Goal: Task Accomplishment & Management: Complete application form

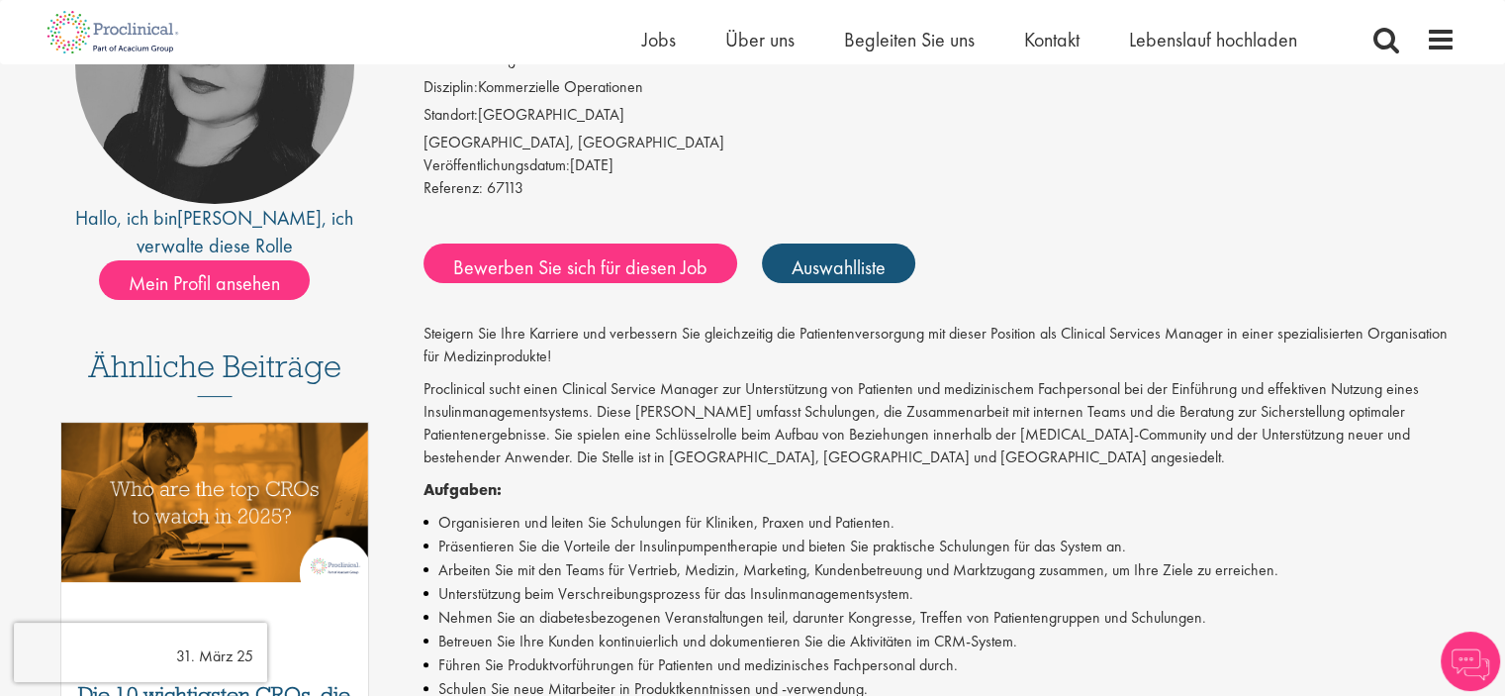
scroll to position [198, 0]
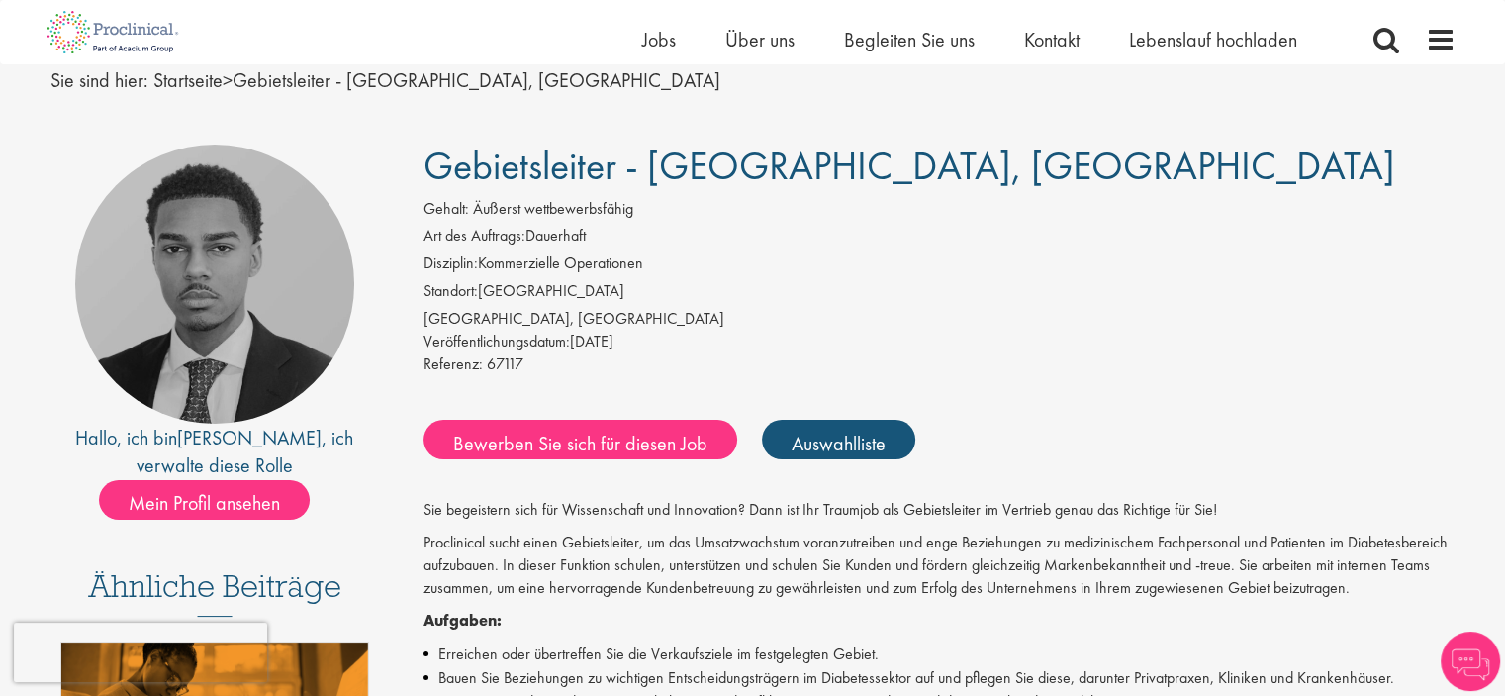
scroll to position [99, 0]
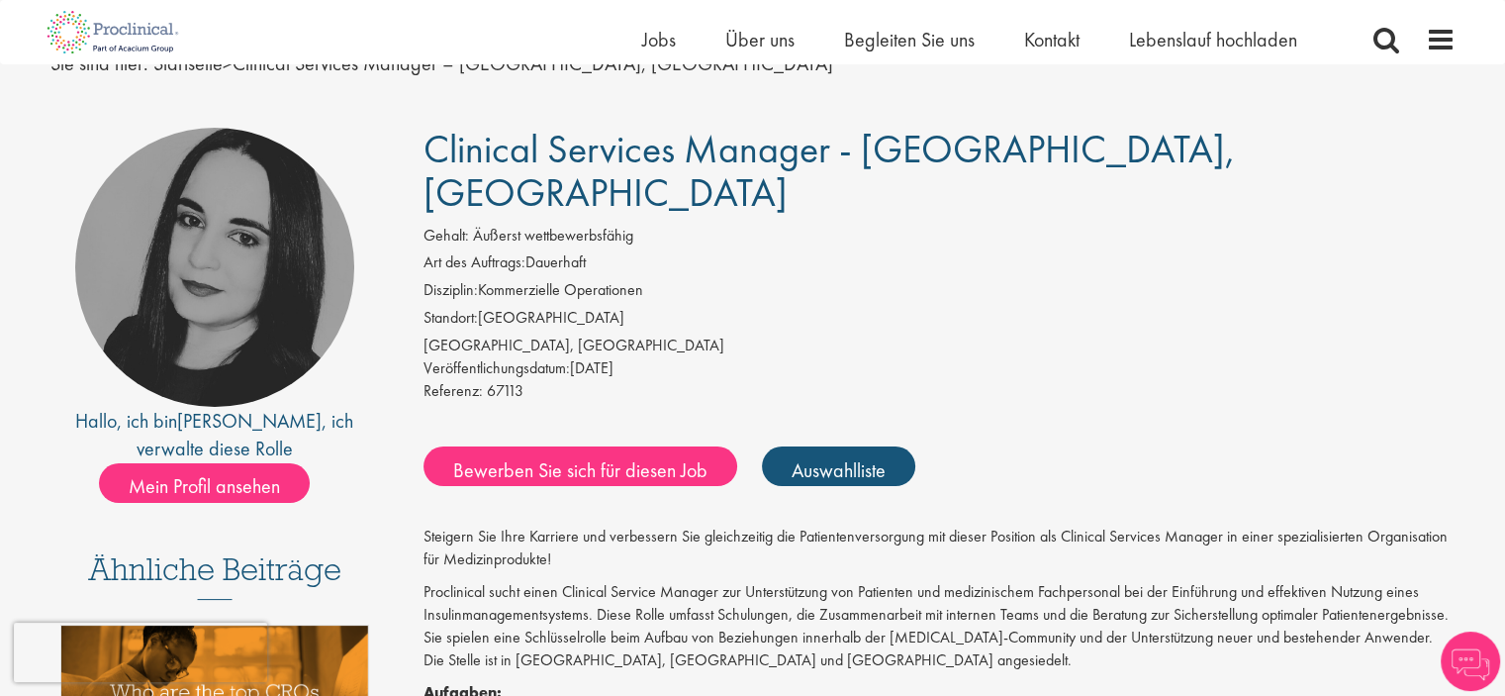
scroll to position [99, 0]
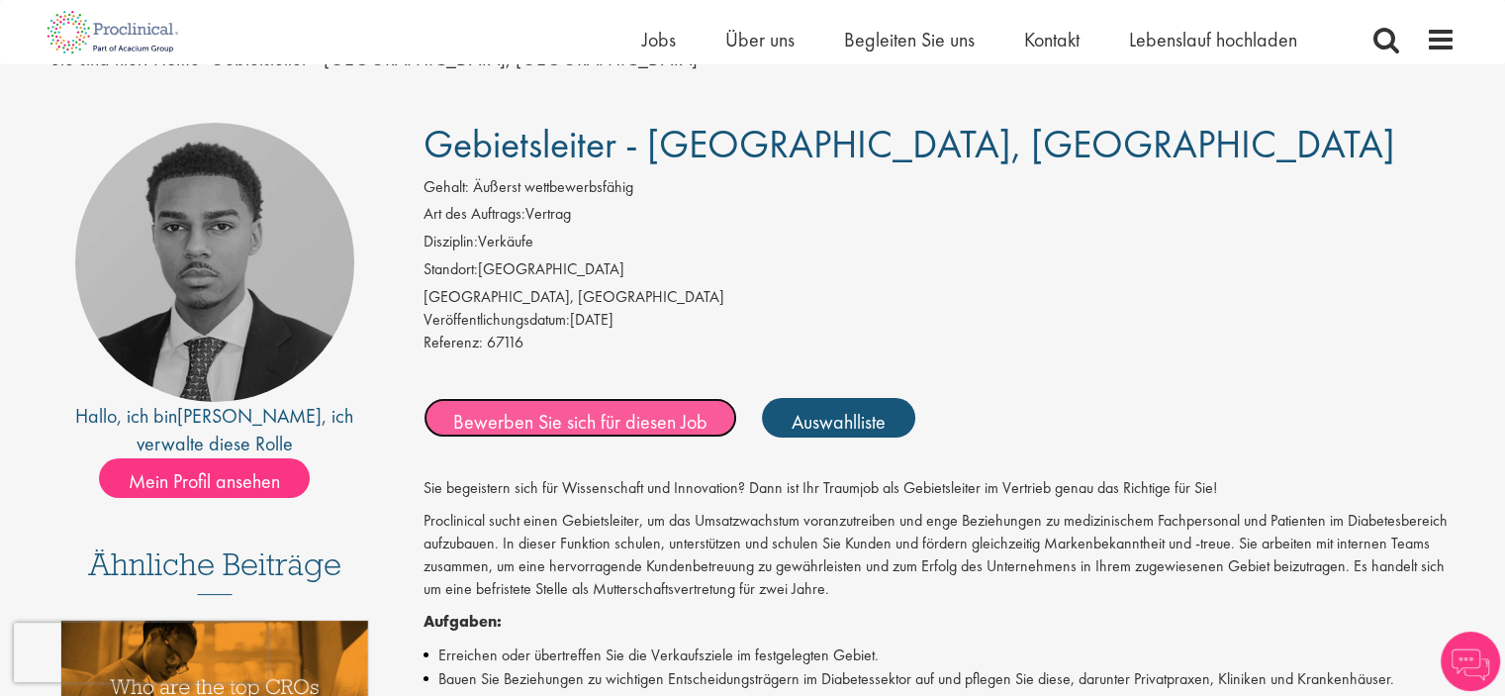
click at [597, 422] on font "Bewerben Sie sich für diesen Job" at bounding box center [580, 421] width 254 height 26
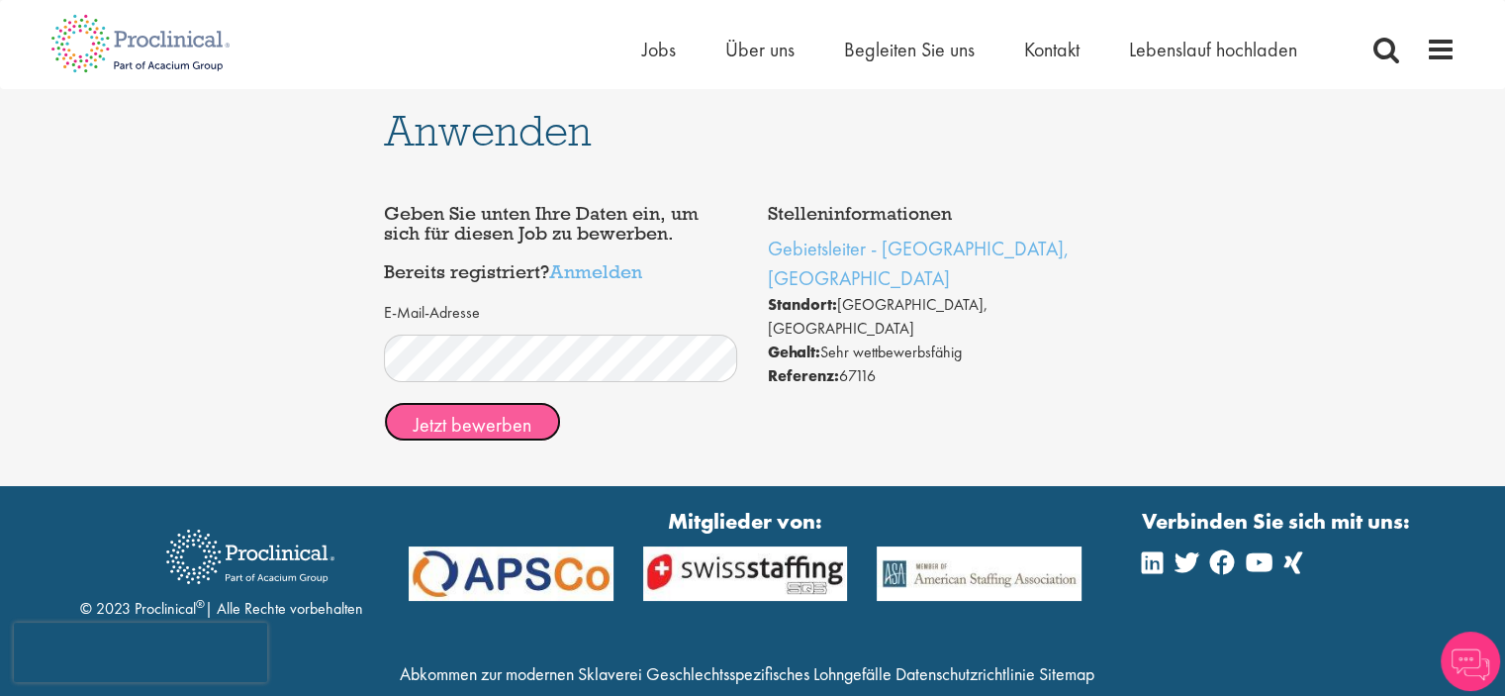
click at [483, 423] on font "Jetzt bewerben" at bounding box center [473, 425] width 118 height 26
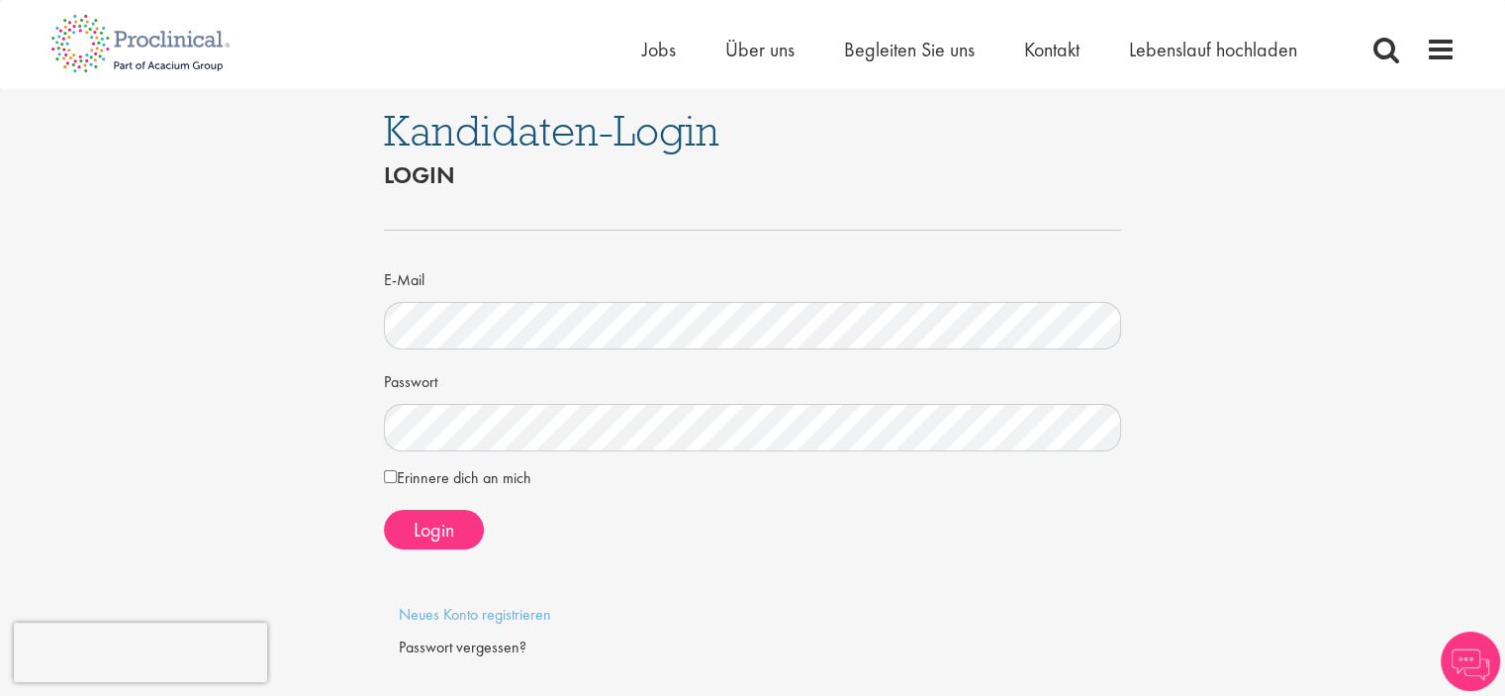
scroll to position [99, 0]
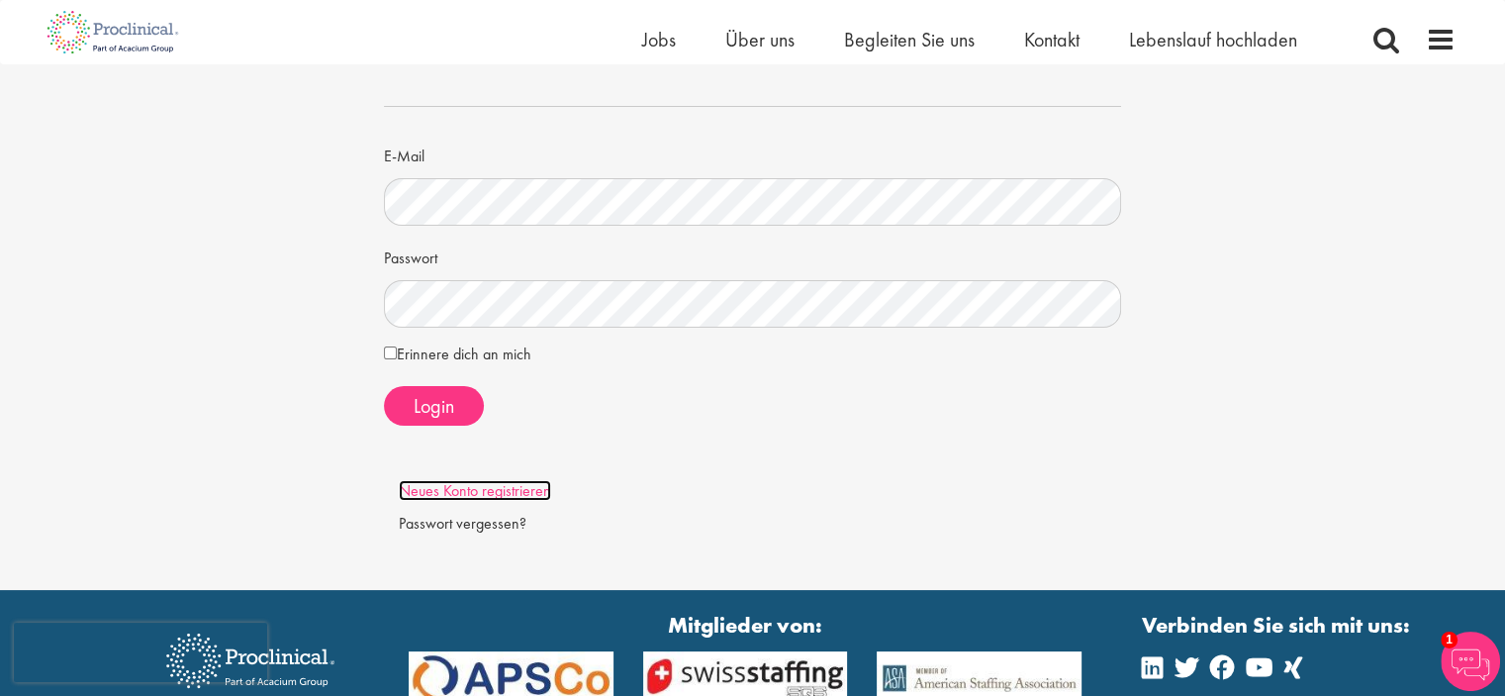
click at [497, 493] on font "Neues Konto registrieren" at bounding box center [475, 490] width 152 height 21
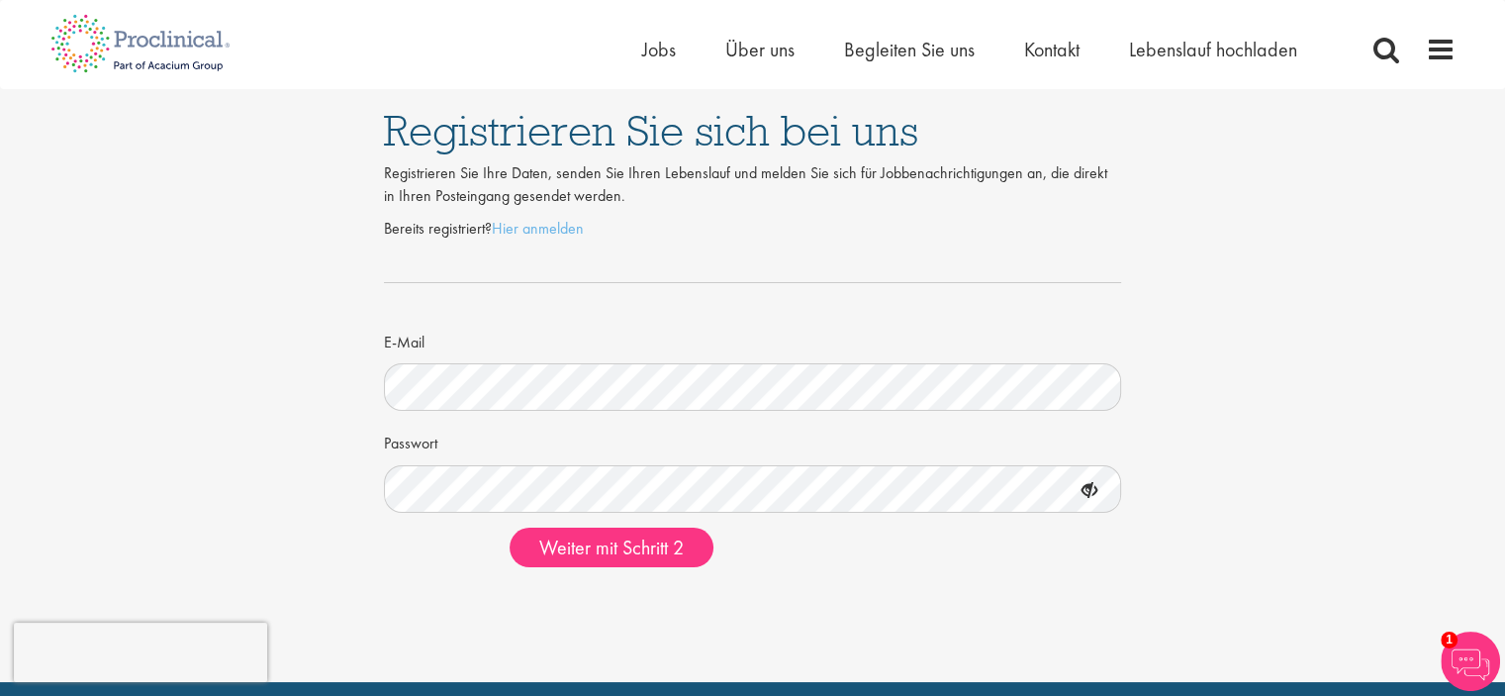
click at [1089, 489] on icon at bounding box center [1090, 491] width 34 height 34
click at [1095, 492] on icon at bounding box center [1090, 491] width 34 height 34
click at [610, 543] on font "Weiter mit Schritt 2" at bounding box center [611, 547] width 144 height 26
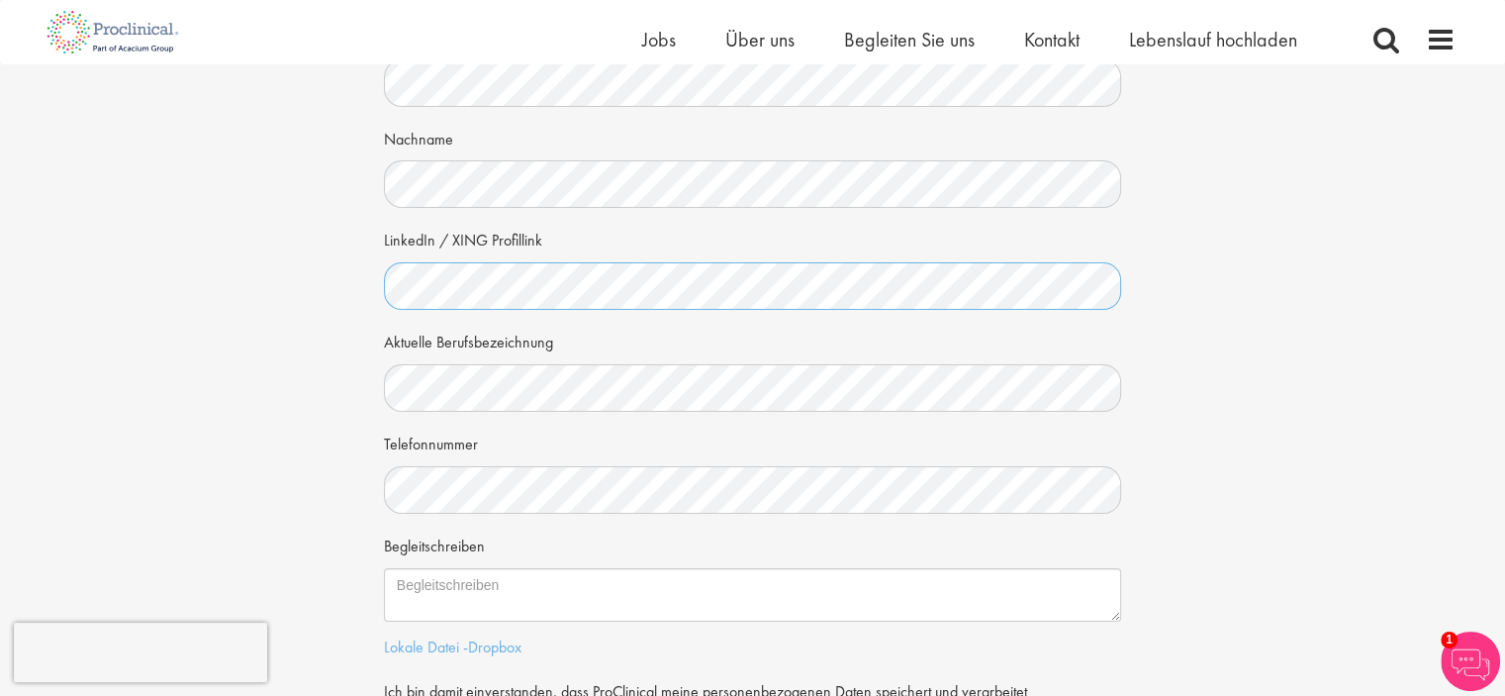
scroll to position [198, 0]
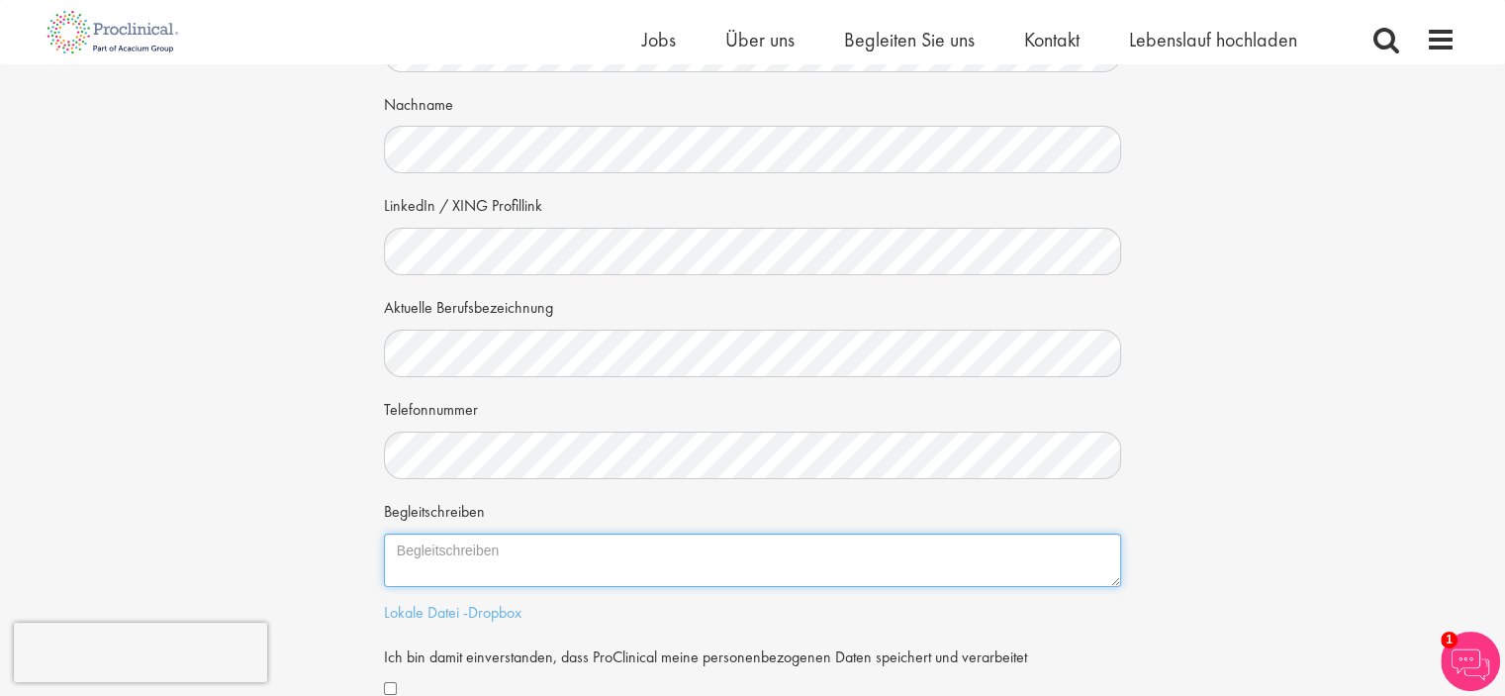
click at [463, 558] on textarea "Begleitschreiben" at bounding box center [753, 559] width 738 height 53
click at [1113, 579] on textarea "Begleitschreiben" at bounding box center [753, 559] width 738 height 53
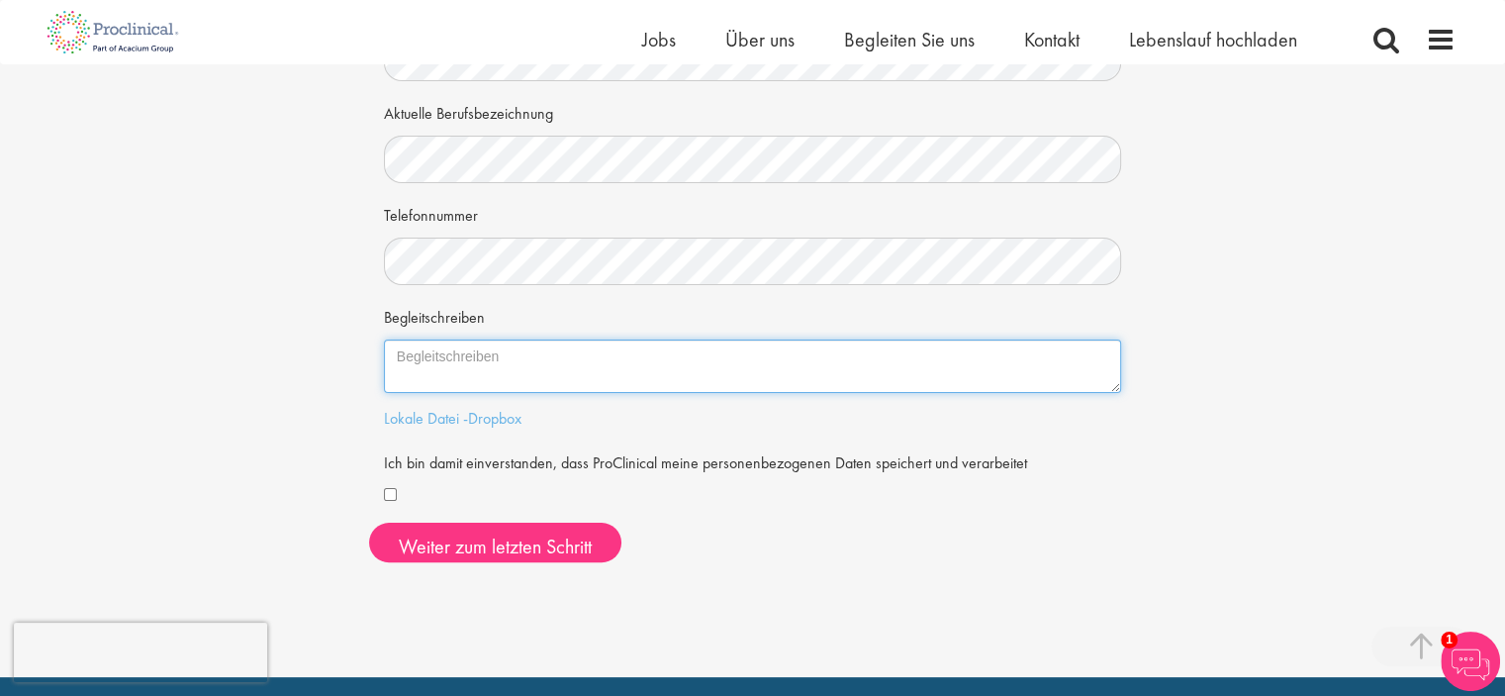
scroll to position [396, 0]
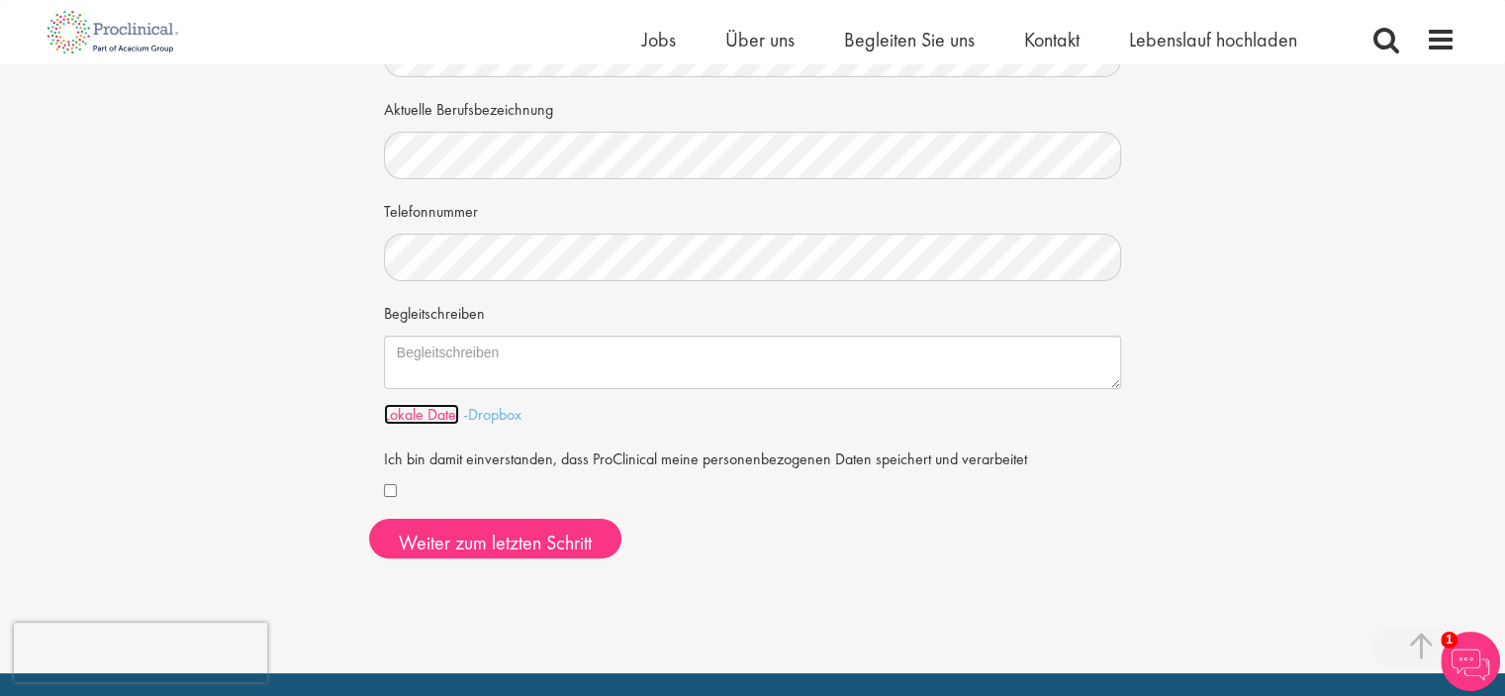
click at [422, 411] on font "Lokale Datei" at bounding box center [421, 414] width 75 height 21
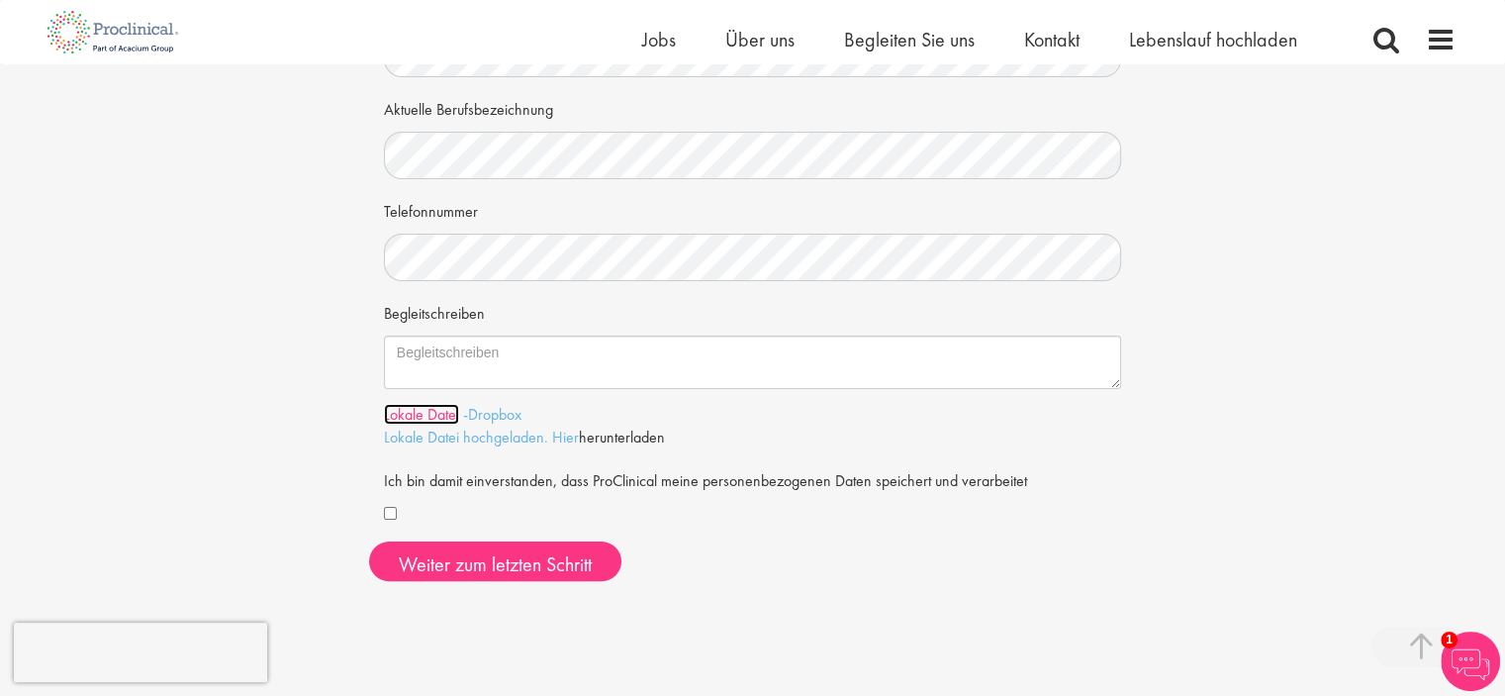
click at [443, 411] on font "Lokale Datei" at bounding box center [421, 414] width 75 height 21
click at [412, 416] on font "Lokale Datei" at bounding box center [421, 414] width 75 height 21
click at [483, 568] on font "Weiter zum letzten Schritt" at bounding box center [495, 564] width 193 height 26
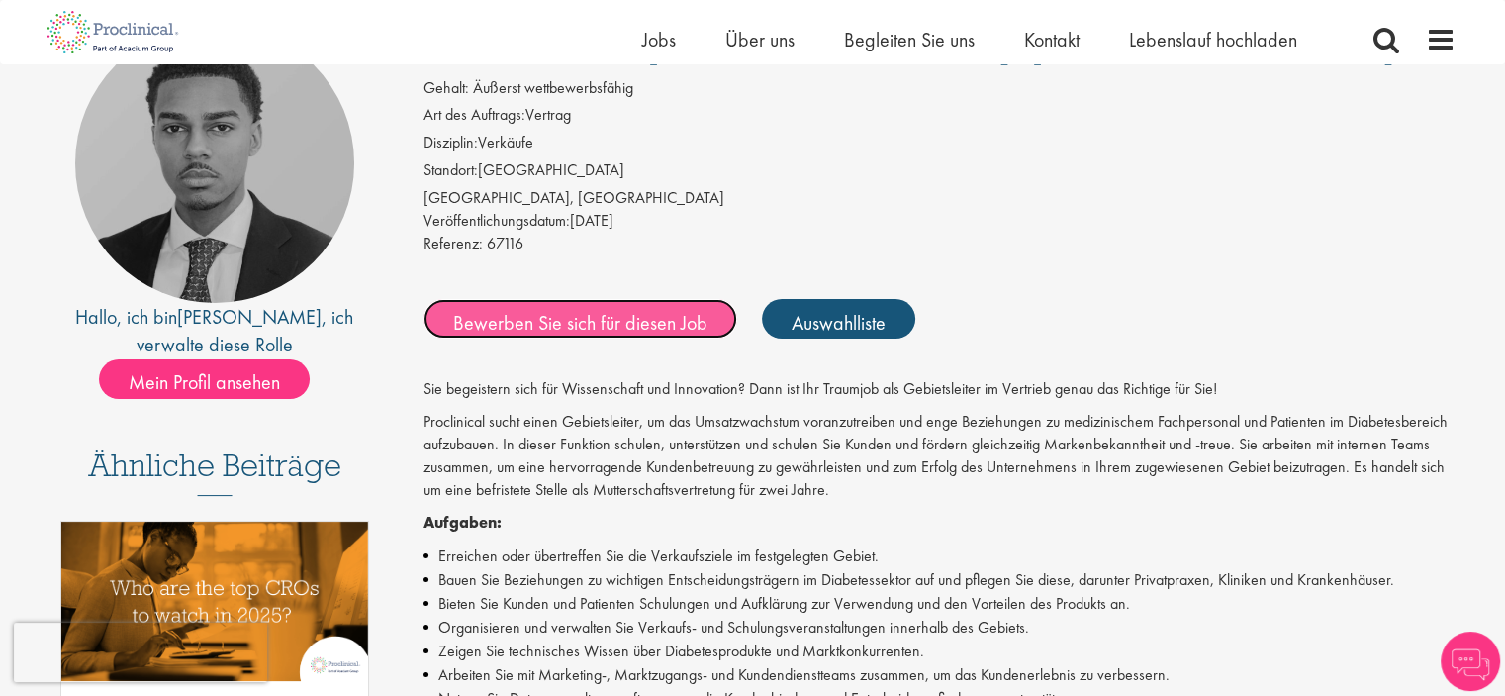
click at [546, 322] on font "Bewerben Sie sich für diesen Job" at bounding box center [580, 322] width 254 height 26
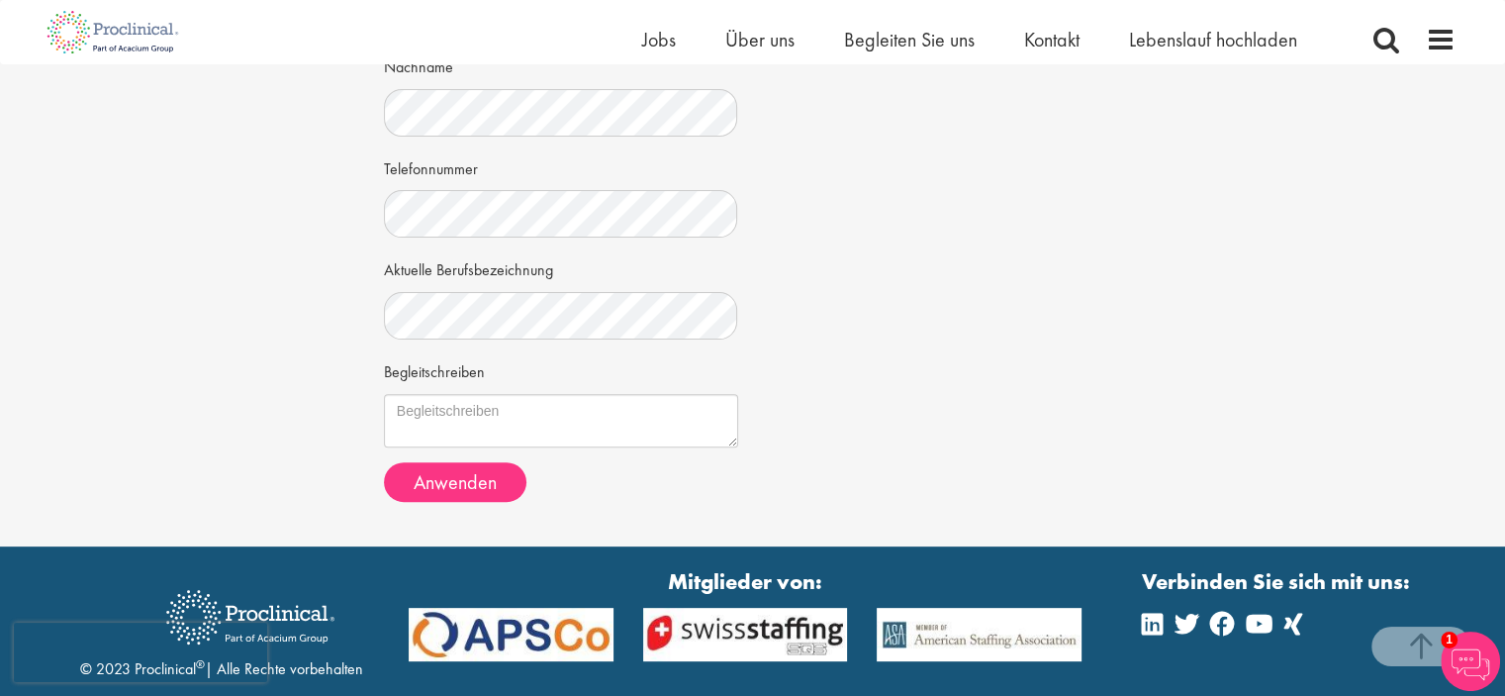
scroll to position [594, 0]
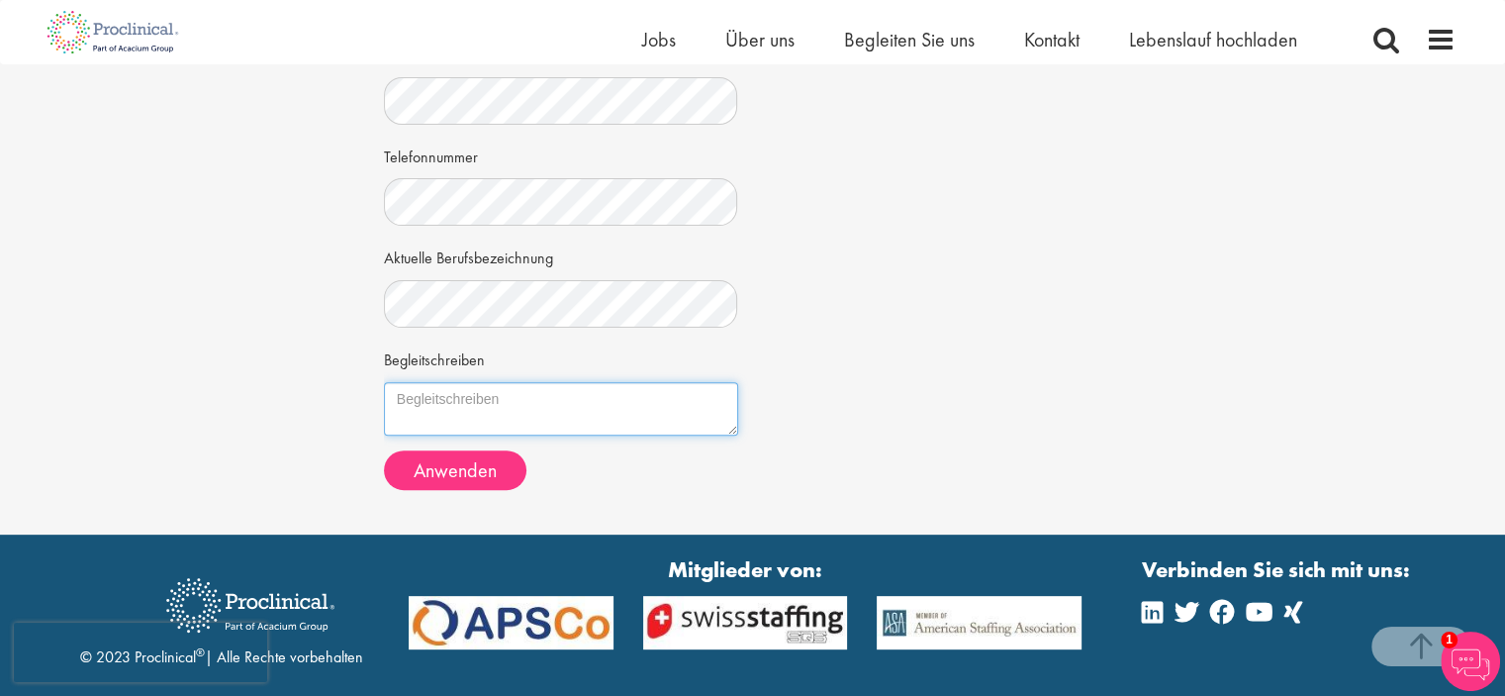
click at [439, 395] on textarea "Begleitschreiben" at bounding box center [561, 408] width 354 height 53
click at [732, 427] on textarea "Begleitschreiben" at bounding box center [561, 408] width 354 height 53
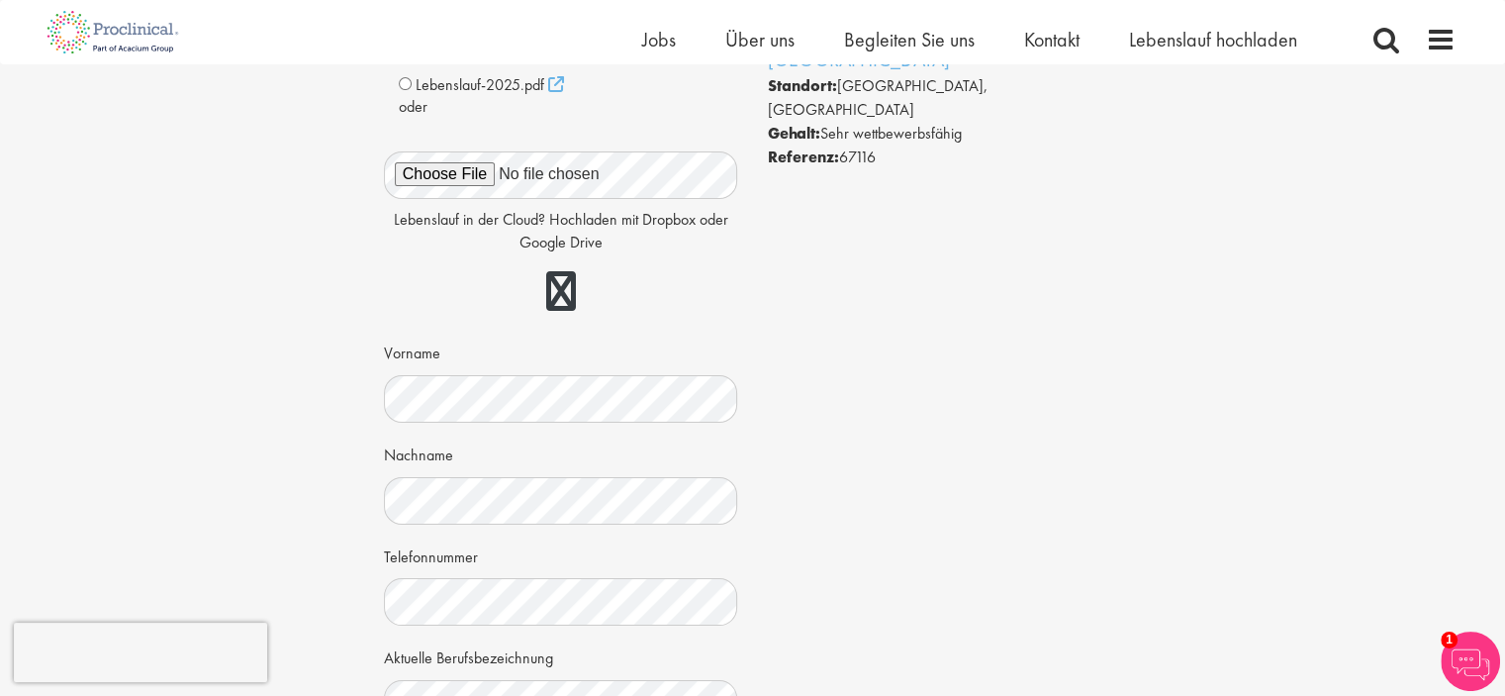
scroll to position [198, 0]
click at [564, 285] on link at bounding box center [561, 287] width 30 height 40
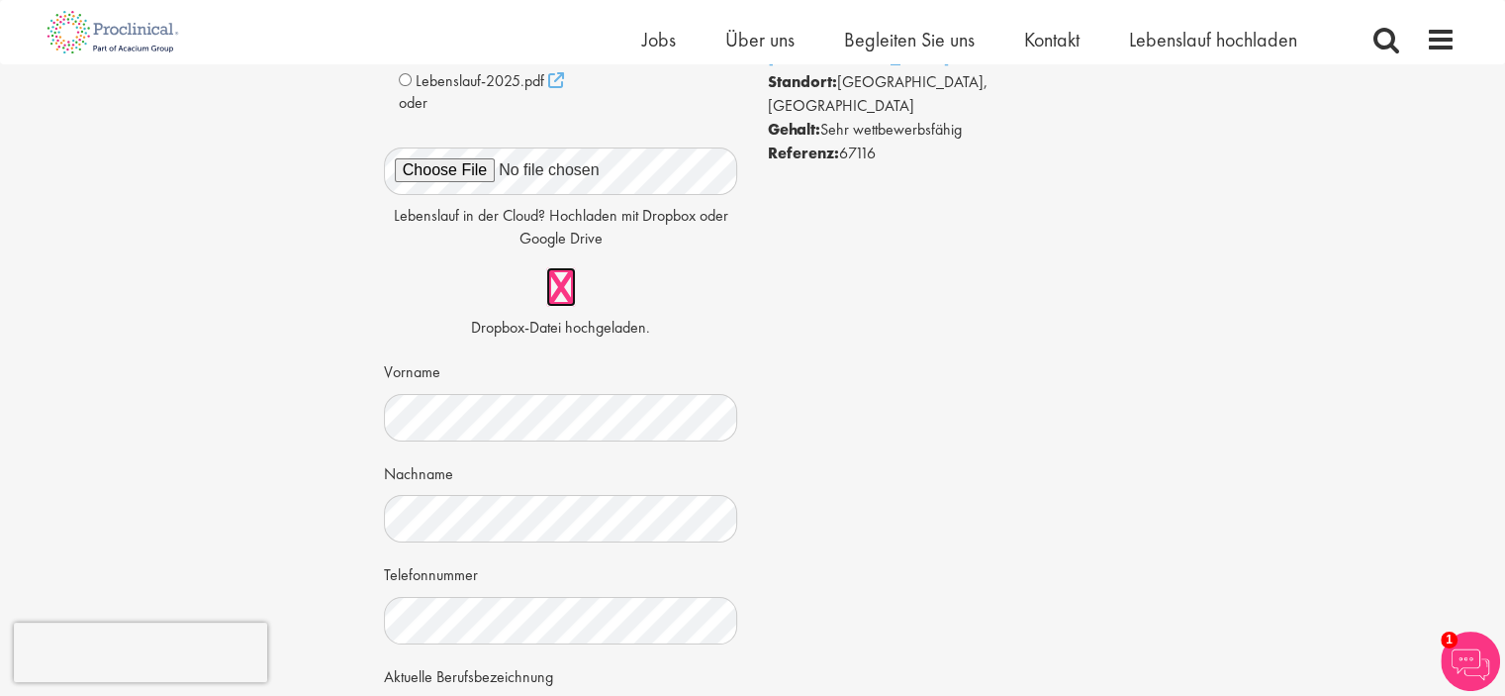
click at [561, 284] on link at bounding box center [561, 287] width 30 height 40
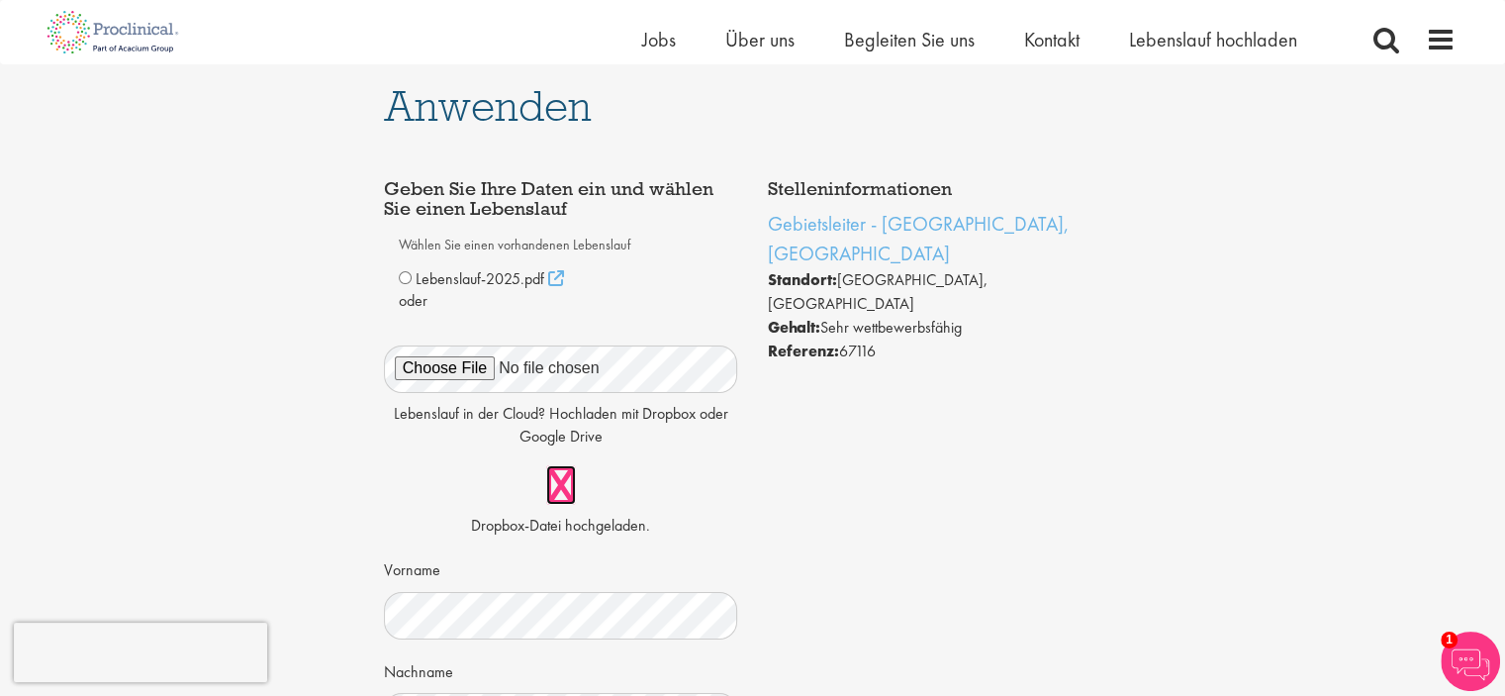
scroll to position [99, 0]
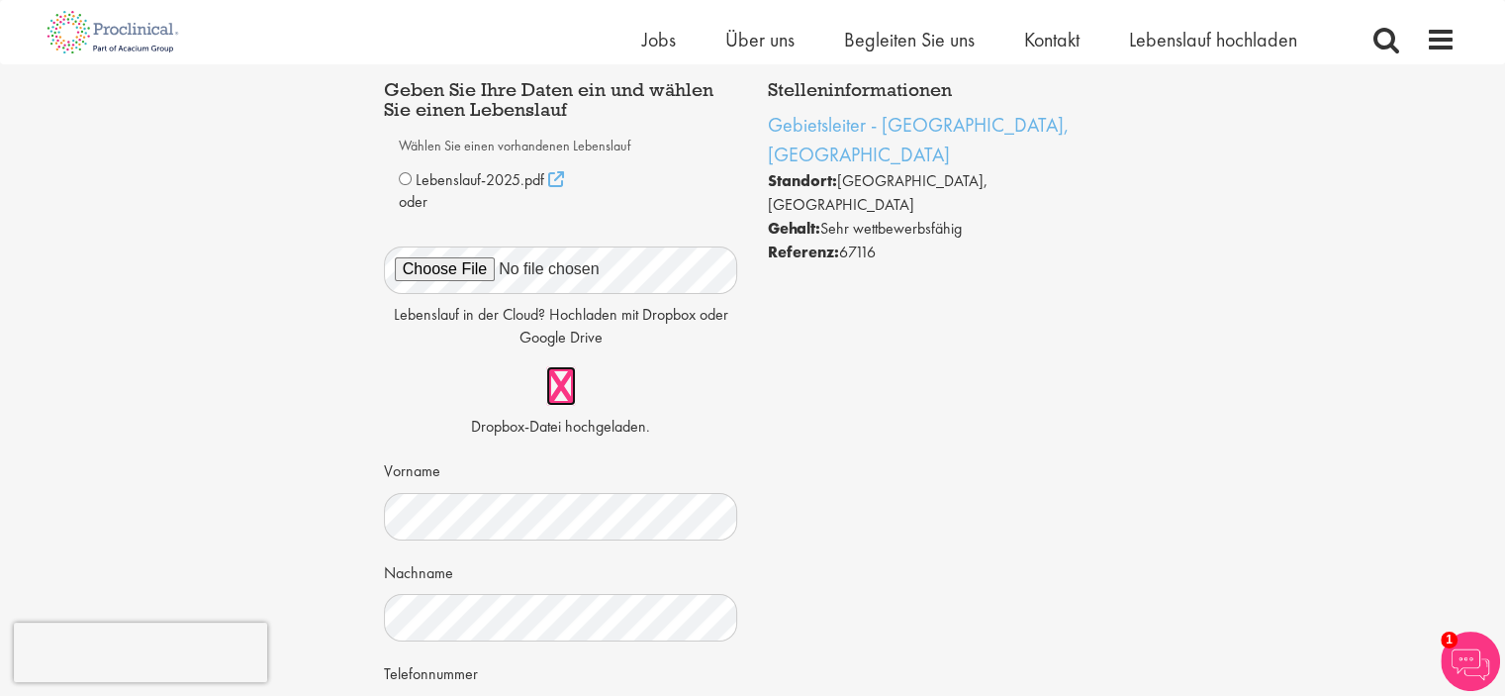
click at [557, 391] on link at bounding box center [561, 386] width 30 height 40
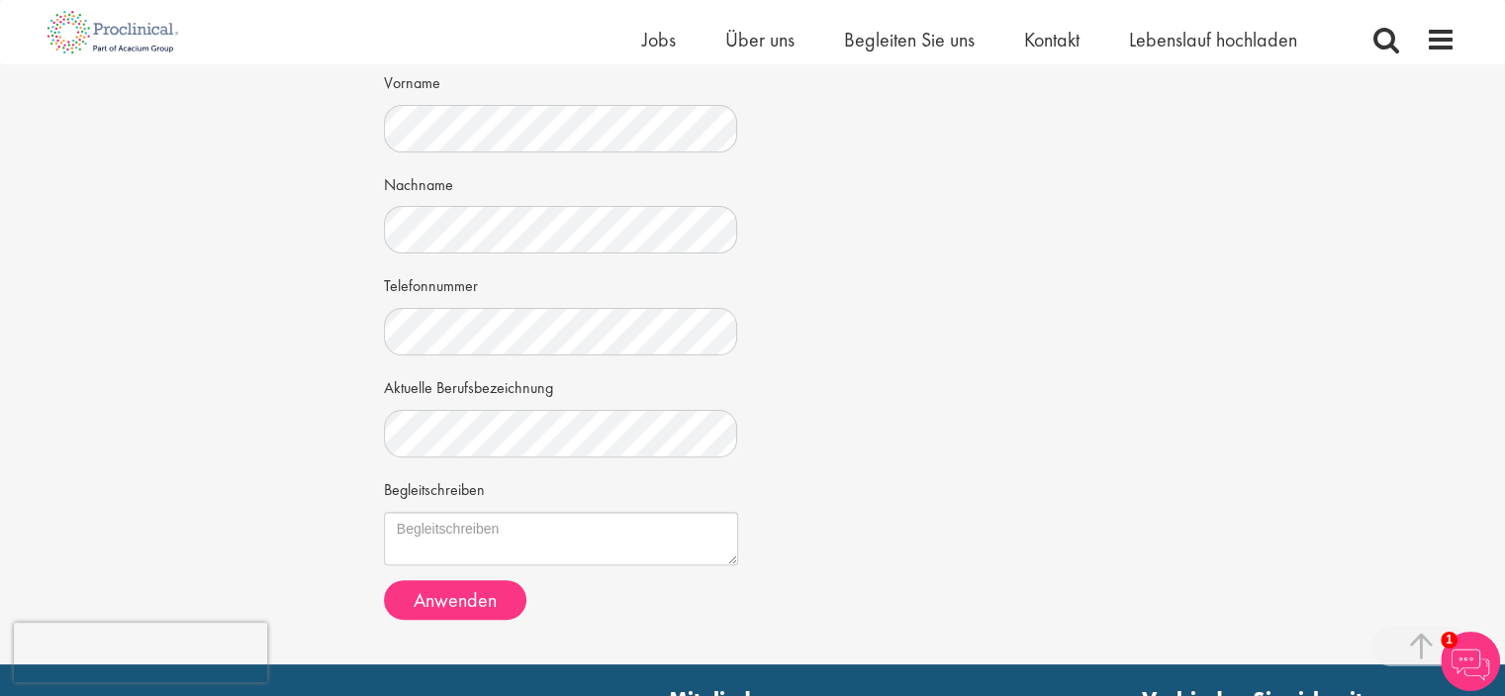
scroll to position [594, 0]
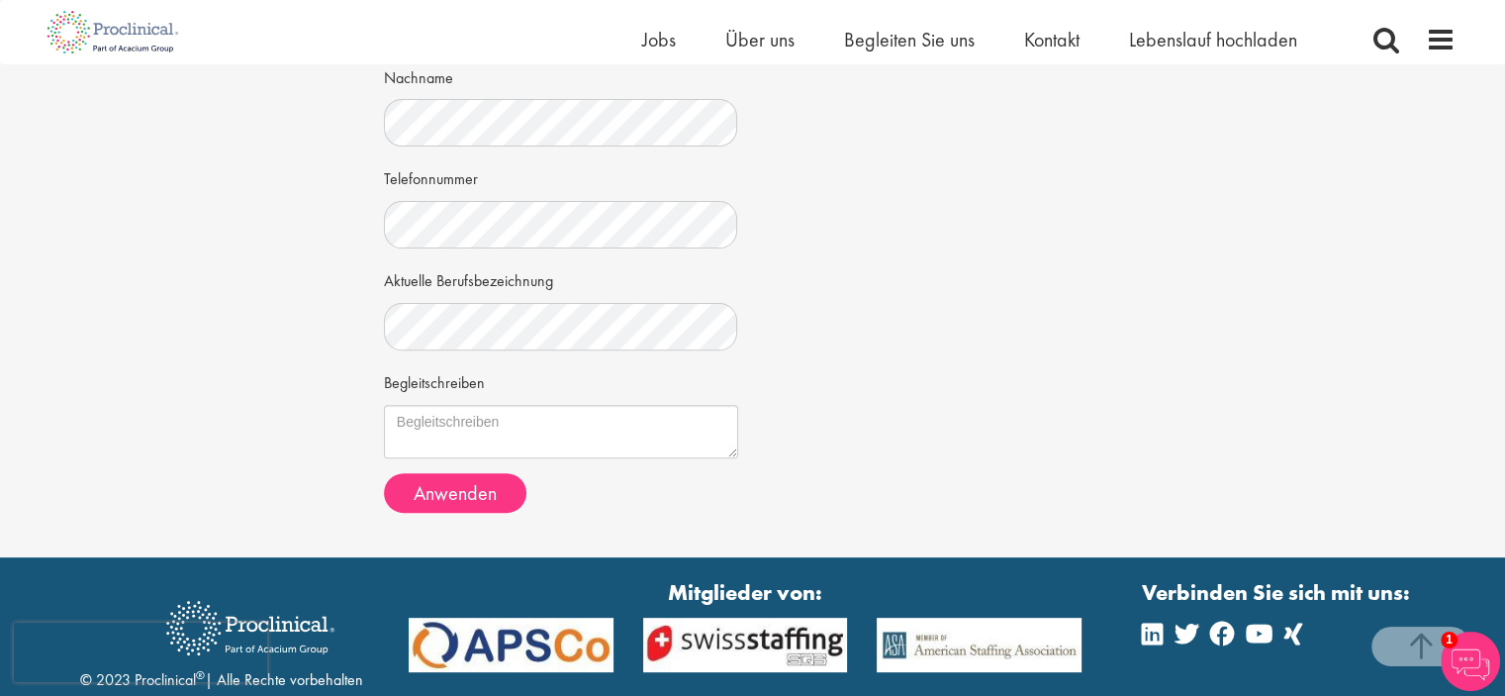
click at [734, 448] on textarea "Begleitschreiben" at bounding box center [561, 431] width 354 height 53
click at [468, 487] on font "Anwenden" at bounding box center [455, 493] width 83 height 26
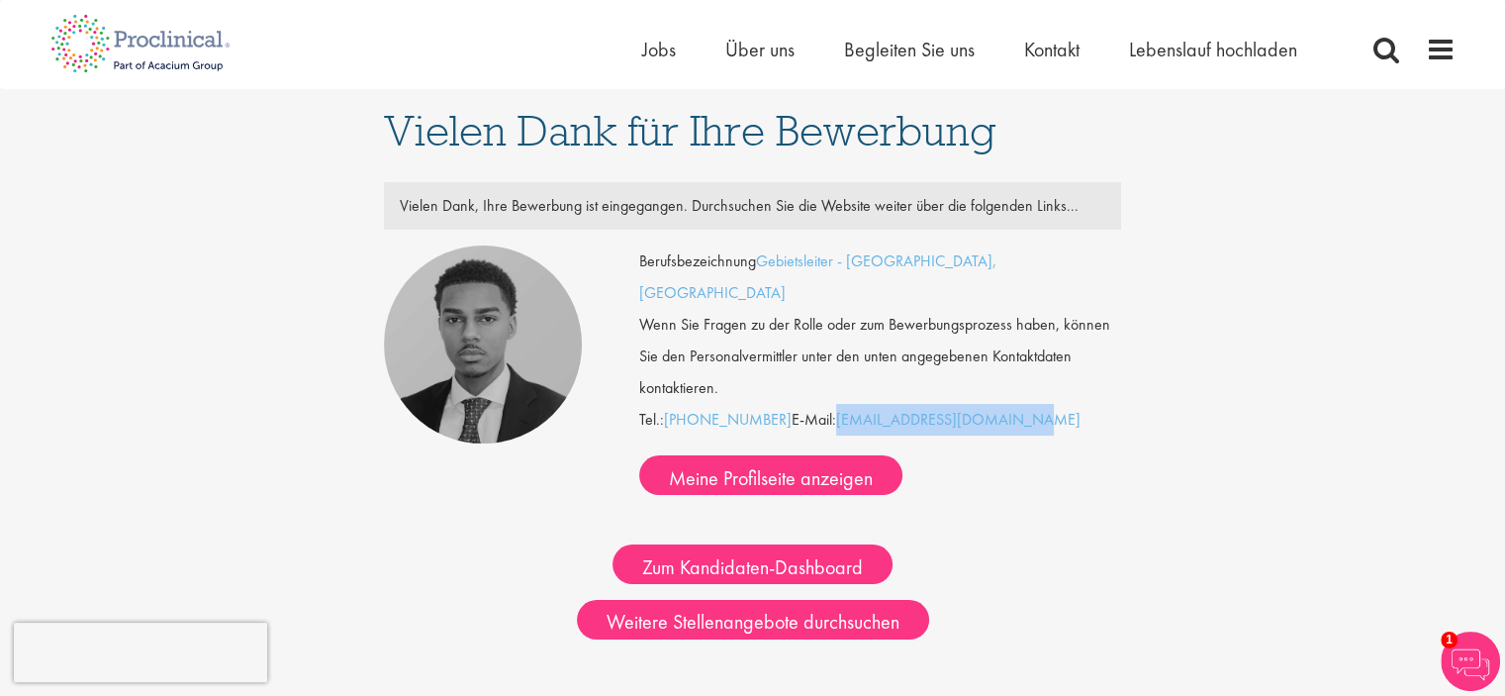
drag, startPoint x: 1015, startPoint y: 391, endPoint x: 843, endPoint y: 403, distance: 172.6
click at [843, 403] on div "Berufsbezeichnung Gebietsleiter - [GEOGRAPHIC_DATA], [GEOGRAPHIC_DATA] Wenn Sie…" at bounding box center [880, 369] width 482 height 249
click at [1095, 505] on div "Zum Kandidaten-Dashboard" at bounding box center [753, 539] width 768 height 89
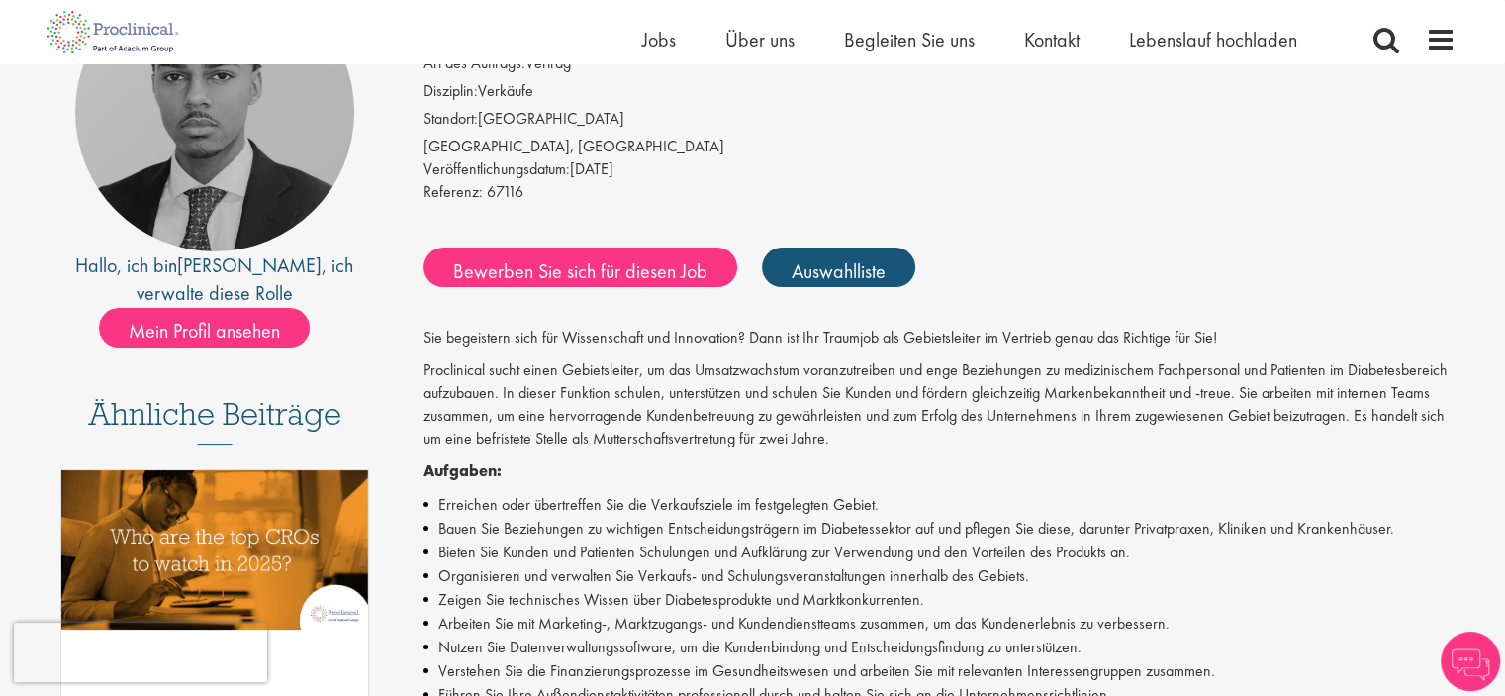
scroll to position [297, 0]
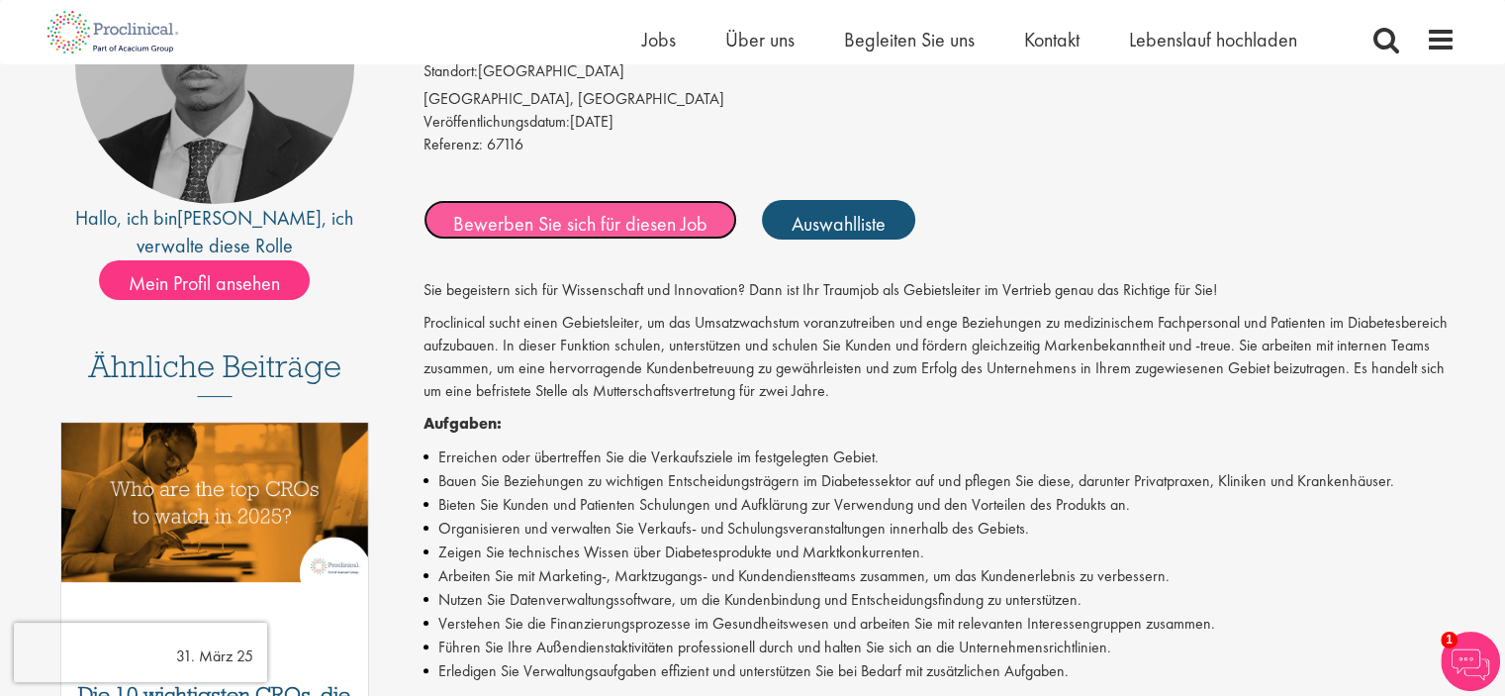
click at [566, 224] on font "Bewerben Sie sich für diesen Job" at bounding box center [580, 223] width 254 height 26
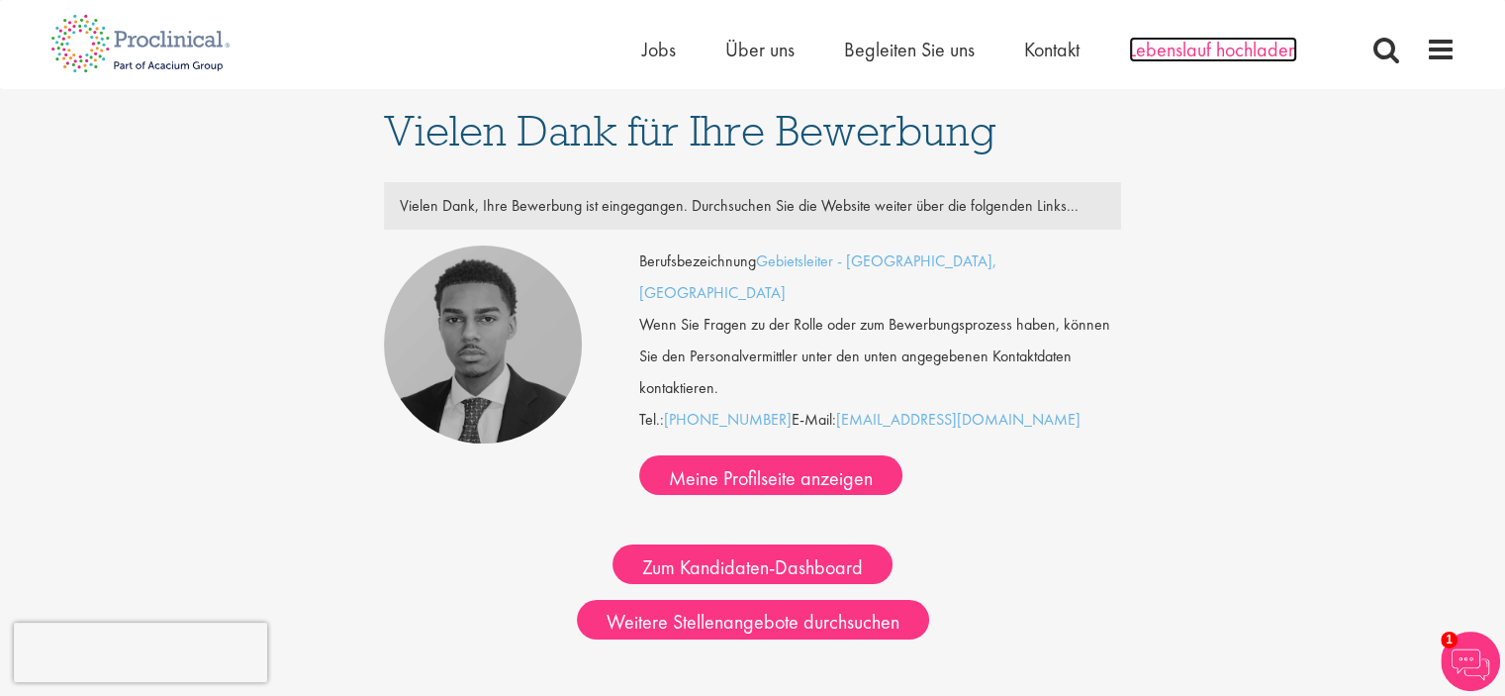
click at [1168, 58] on font "Lebenslauf hochladen" at bounding box center [1213, 50] width 168 height 26
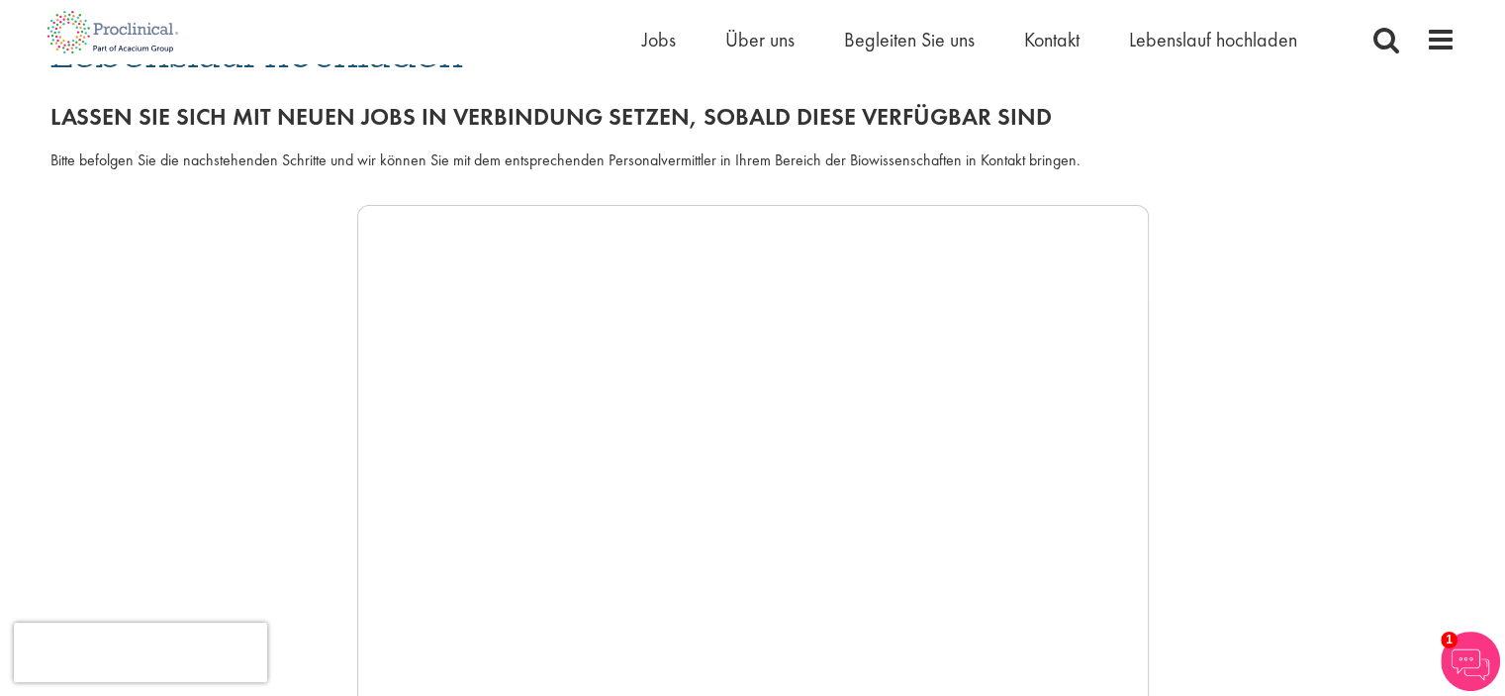
scroll to position [198, 0]
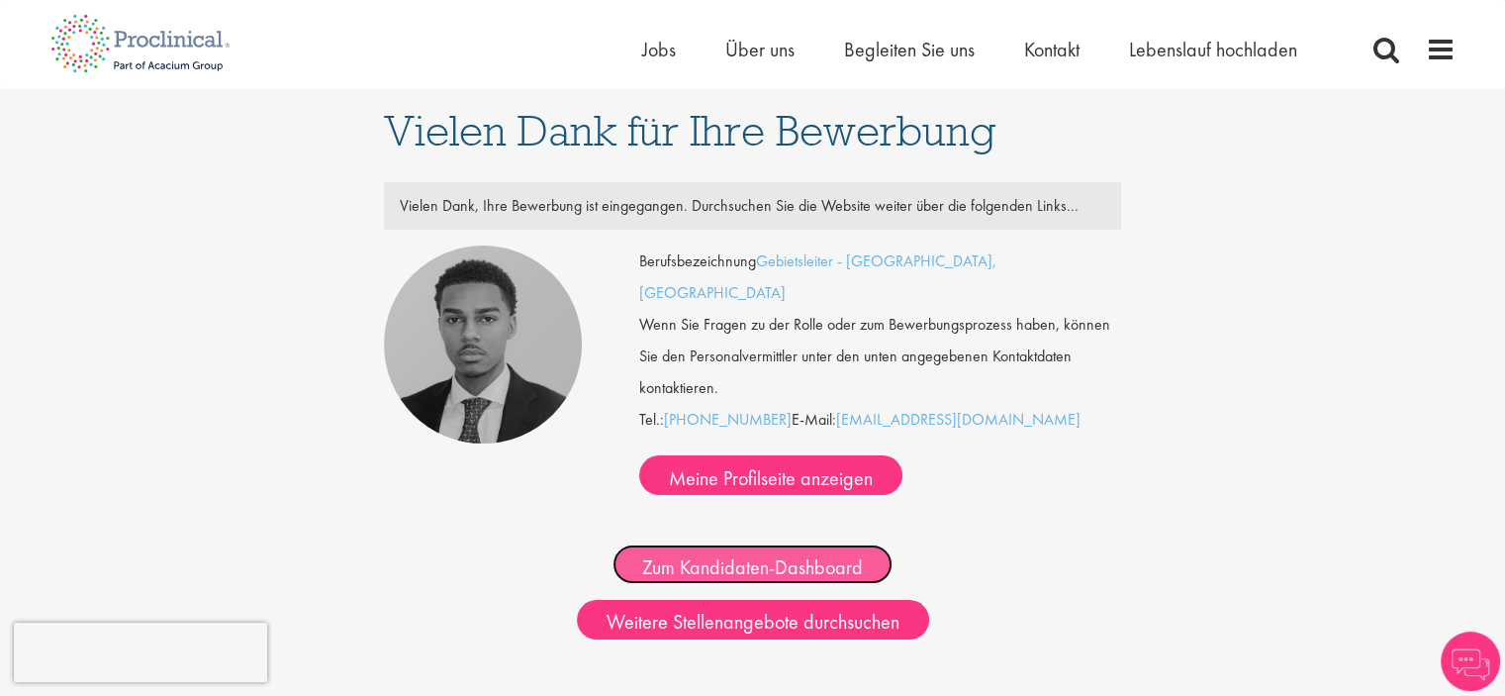
drag, startPoint x: 701, startPoint y: 534, endPoint x: 908, endPoint y: 545, distance: 208.1
click at [702, 554] on font "Zum Kandidaten-Dashboard" at bounding box center [752, 567] width 221 height 26
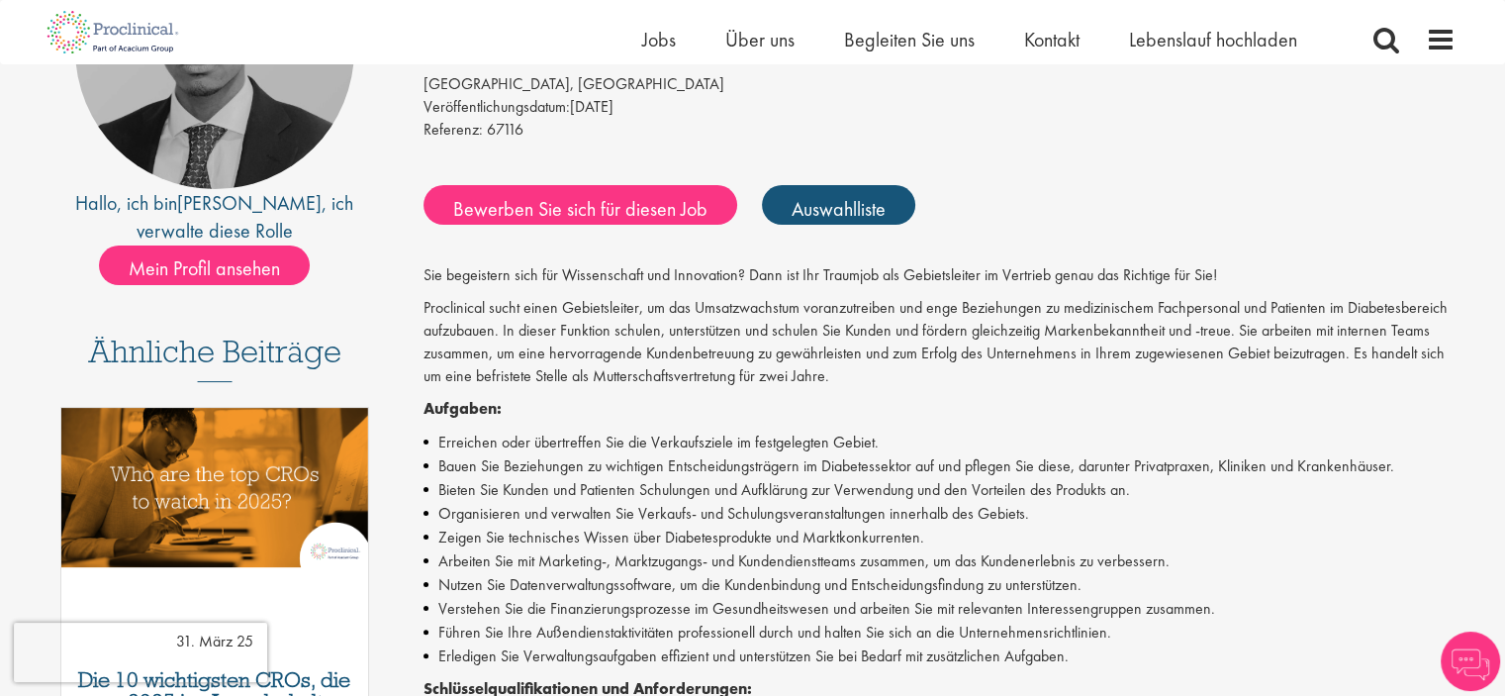
scroll to position [297, 0]
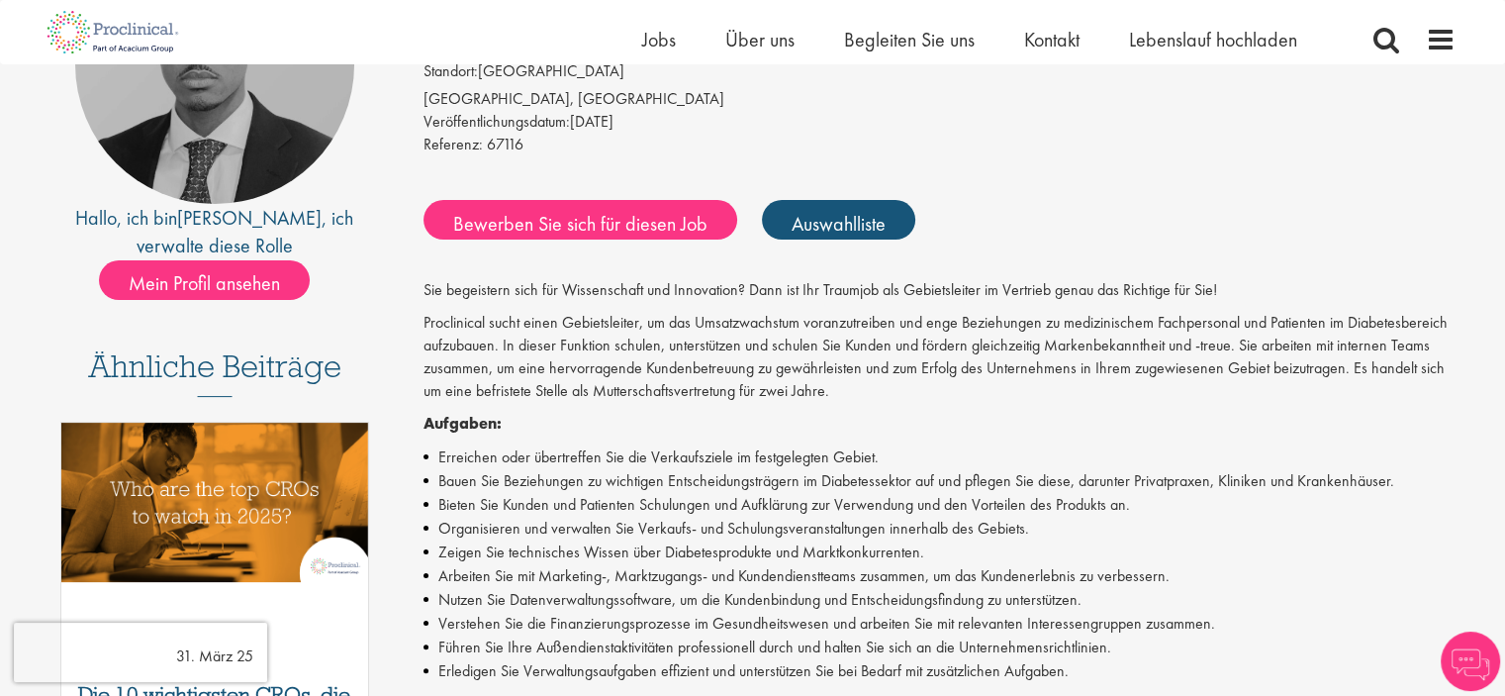
click at [1033, 199] on div "Bewerben Sie sich für diesen Job Auswahlliste" at bounding box center [937, 219] width 1037 height 59
